Goal: Information Seeking & Learning: Stay updated

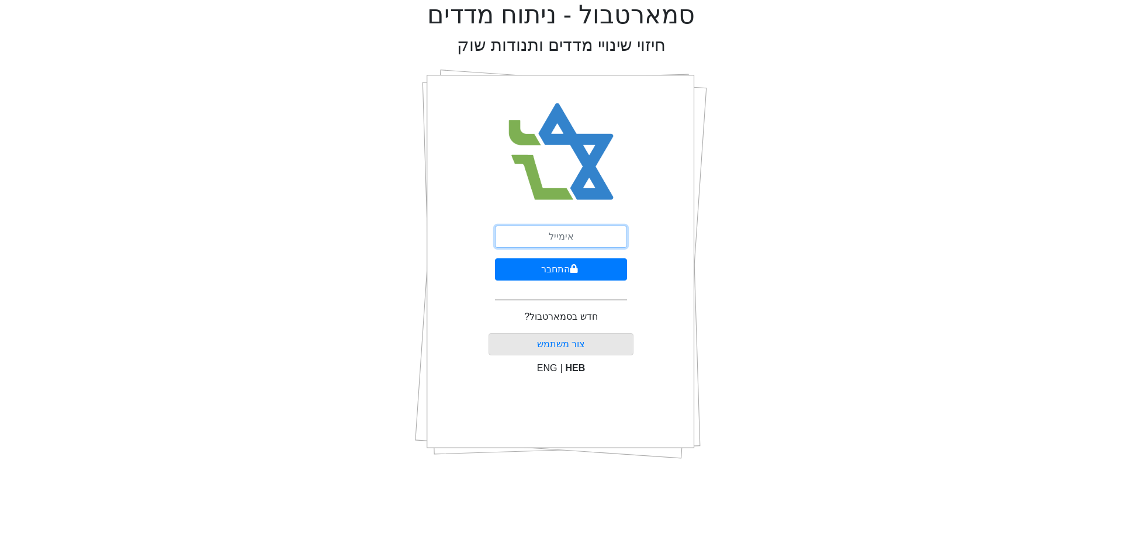
click at [545, 240] on input "email" at bounding box center [561, 237] width 132 height 22
type input "[EMAIL_ADDRESS][DOMAIN_NAME]"
click at [563, 264] on button "התחבר" at bounding box center [561, 269] width 132 height 22
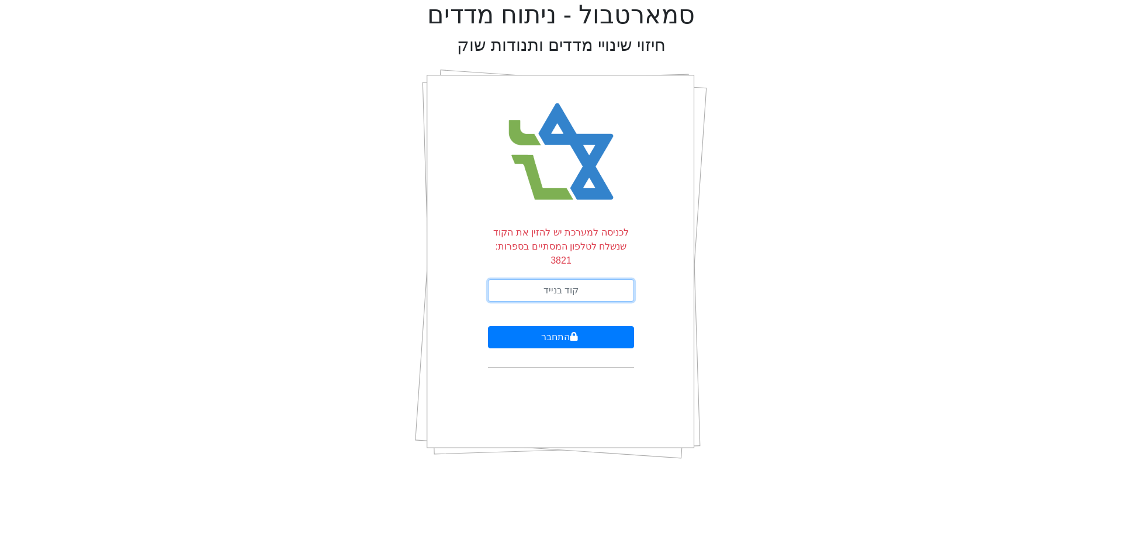
click at [592, 279] on input "text" at bounding box center [561, 290] width 146 height 22
type input "075663"
click at [559, 340] on form "לכניסה למערכת יש להזין את הקוד שנשלח לטלפון המסתיים בספרות: 3821 075663 התחבר" at bounding box center [561, 297] width 146 height 143
click at [559, 326] on button "התחבר" at bounding box center [561, 337] width 146 height 22
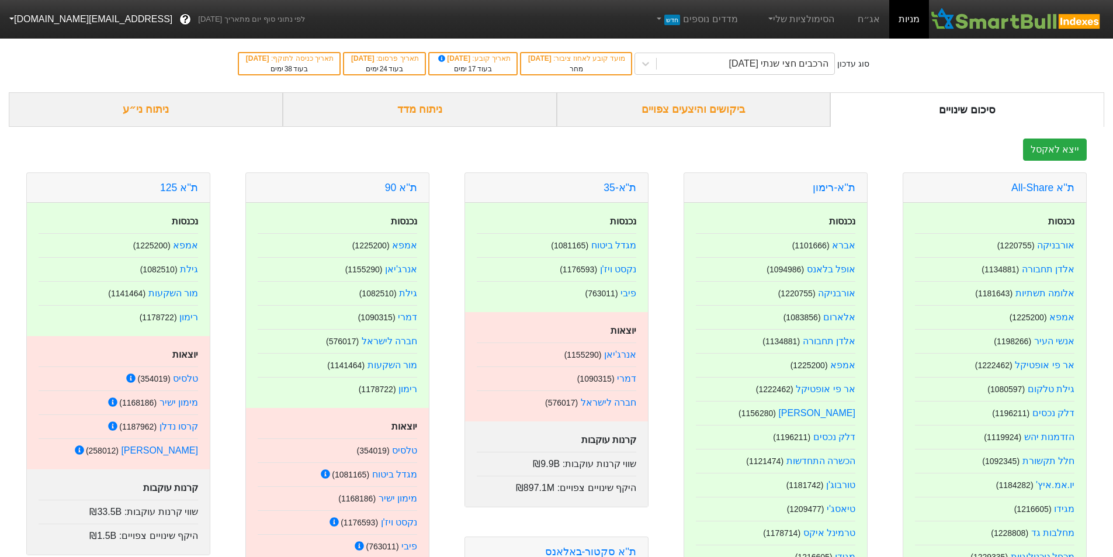
click at [728, 109] on div "ביקושים והיצעים צפויים" at bounding box center [694, 109] width 274 height 34
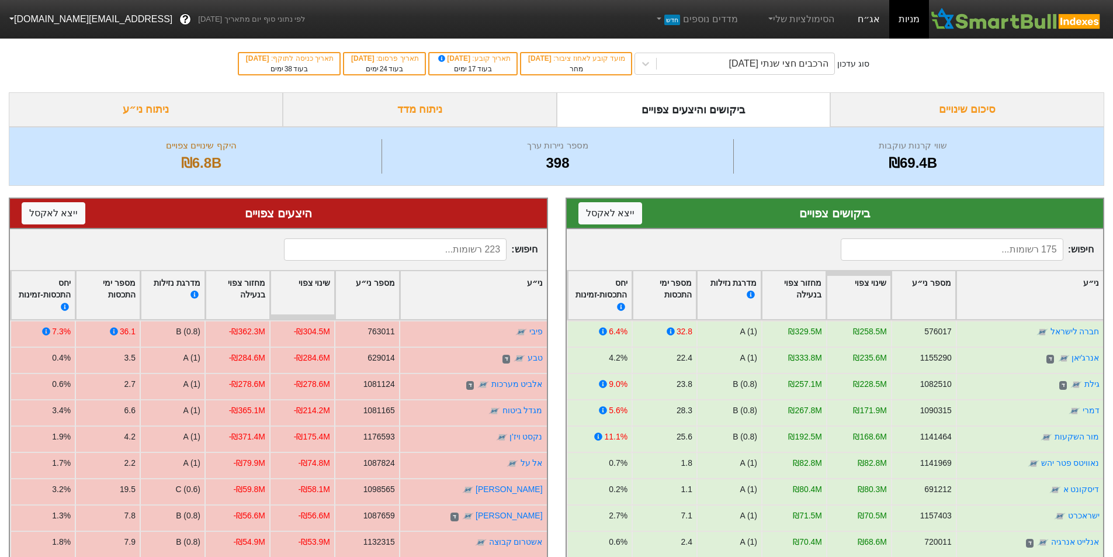
click at [876, 18] on link "אג״ח" at bounding box center [868, 19] width 41 height 39
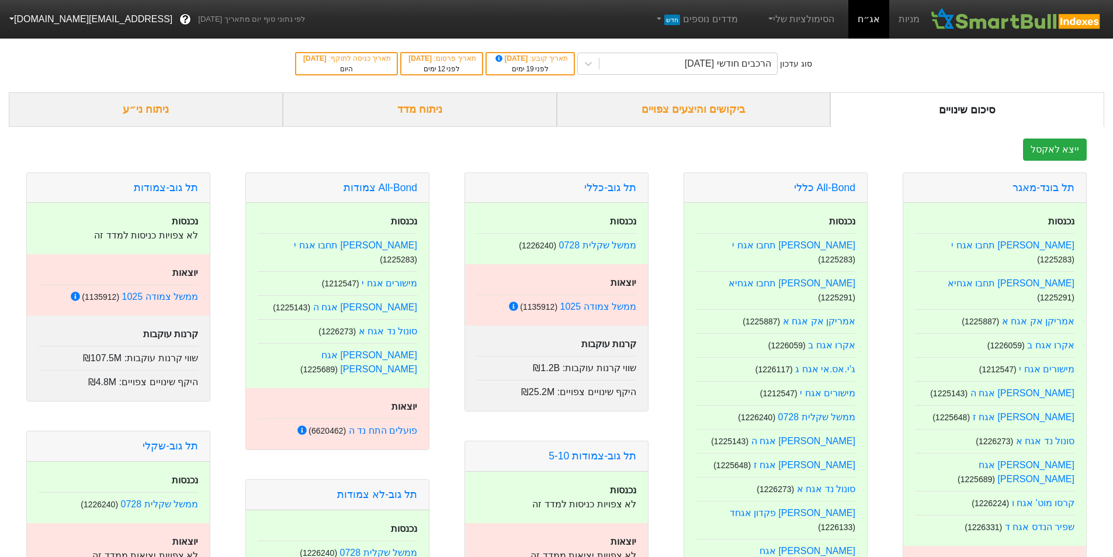
click at [719, 110] on div "ביקושים והיצעים צפויים" at bounding box center [694, 109] width 274 height 34
